Goal: Information Seeking & Learning: Learn about a topic

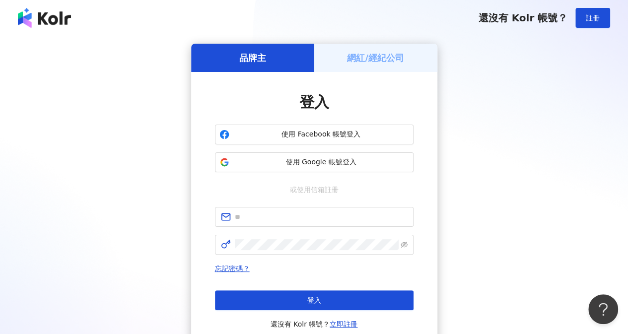
click at [619, 172] on div "品牌主 網紅/經紀公司 登入 使用 Facebook 帳號登入 使用 Google 帳號登入 或使用信箱註冊 忘記密碼？ 登入 還沒有 Kolr 帳號？ 立即…" at bounding box center [314, 197] width 628 height 322
click at [341, 159] on span "使用 Google 帳號登入" at bounding box center [321, 162] width 176 height 10
click at [311, 166] on span "使用 Google 帳號登入" at bounding box center [321, 162] width 176 height 10
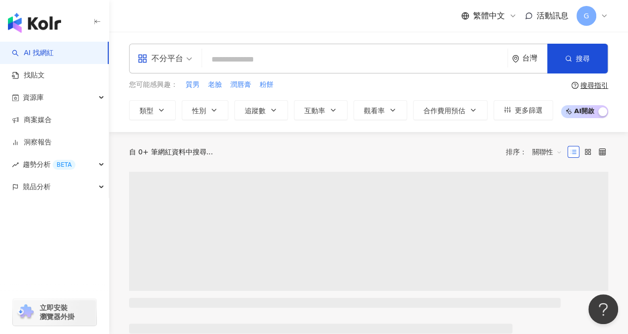
drag, startPoint x: 259, startPoint y: 60, endPoint x: 273, endPoint y: 63, distance: 14.2
click at [263, 60] on input "search" at bounding box center [354, 59] width 297 height 19
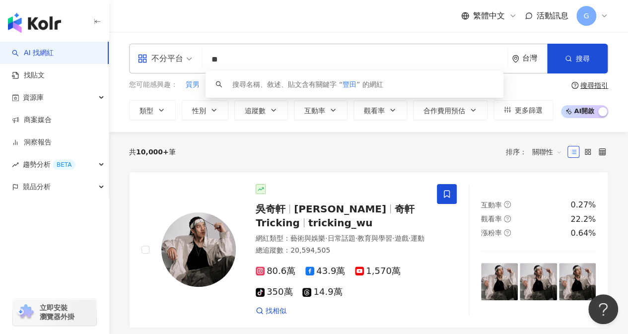
type input "**"
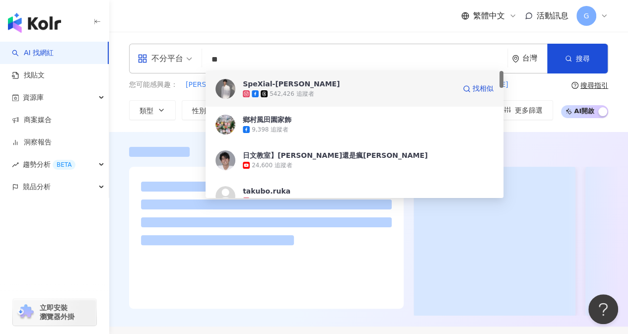
click at [271, 100] on div "SpeXial-[PERSON_NAME] 542,426 追蹤者 找相似" at bounding box center [355, 89] width 298 height 36
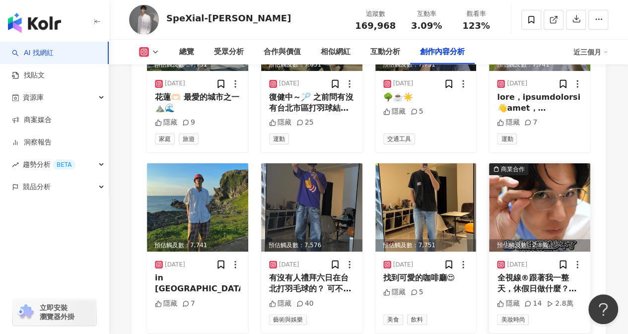
scroll to position [3327, 0]
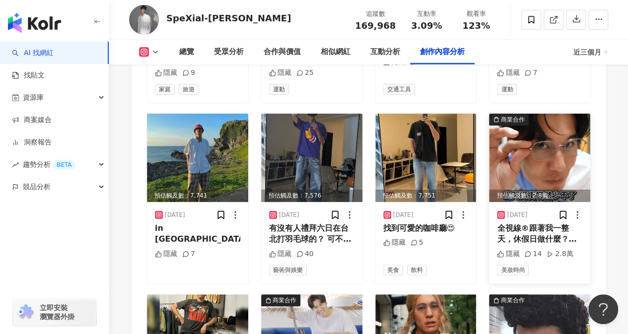
click at [545, 114] on img at bounding box center [539, 158] width 101 height 88
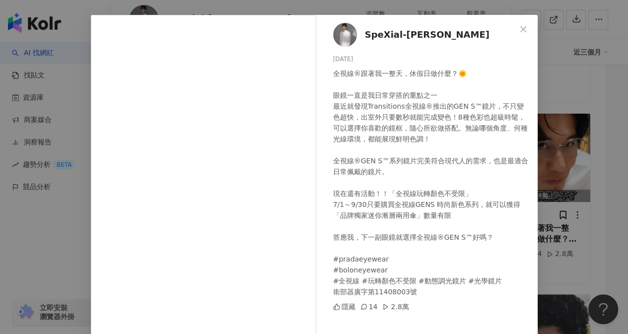
scroll to position [0, 0]
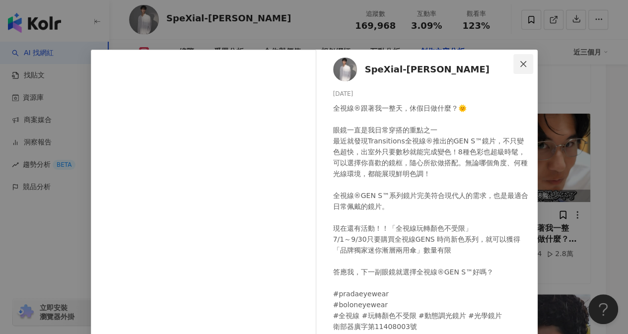
click at [524, 68] on button "Close" at bounding box center [524, 64] width 20 height 20
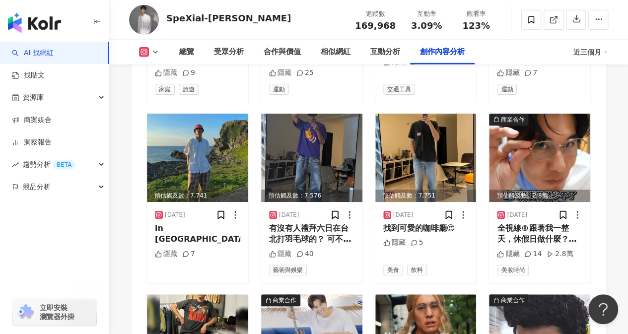
click at [145, 50] on icon at bounding box center [144, 52] width 5 height 5
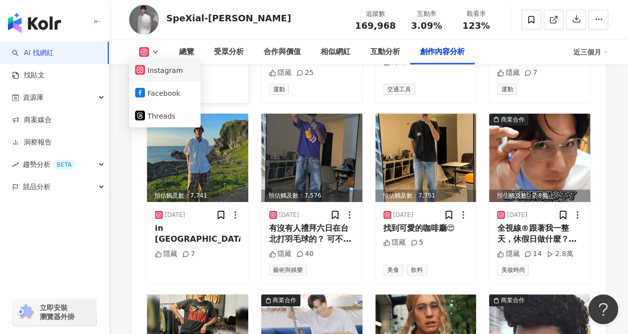
click at [153, 70] on button "Instagram" at bounding box center [165, 71] width 60 height 14
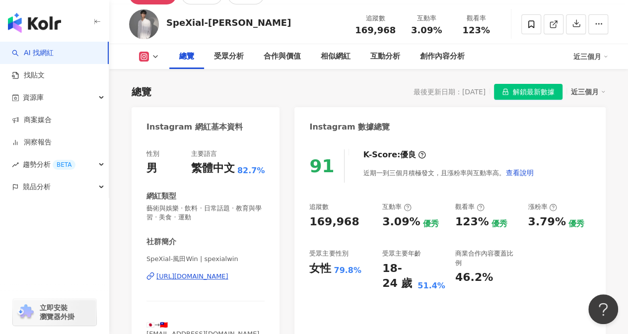
scroll to position [99, 0]
